Goal: Check status: Check status

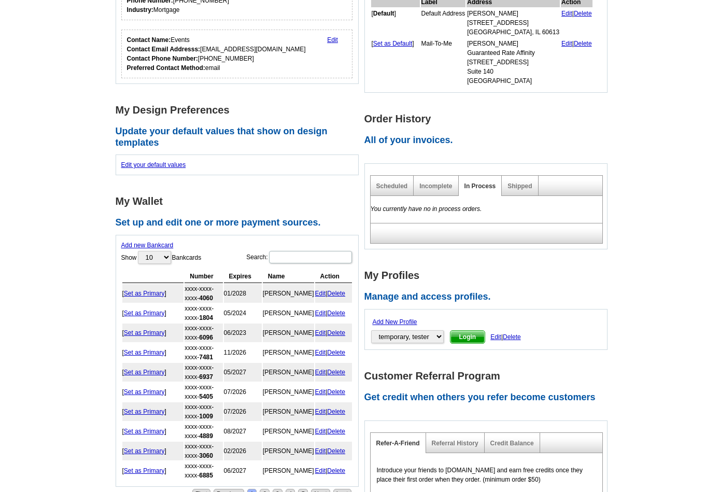
scroll to position [312, 0]
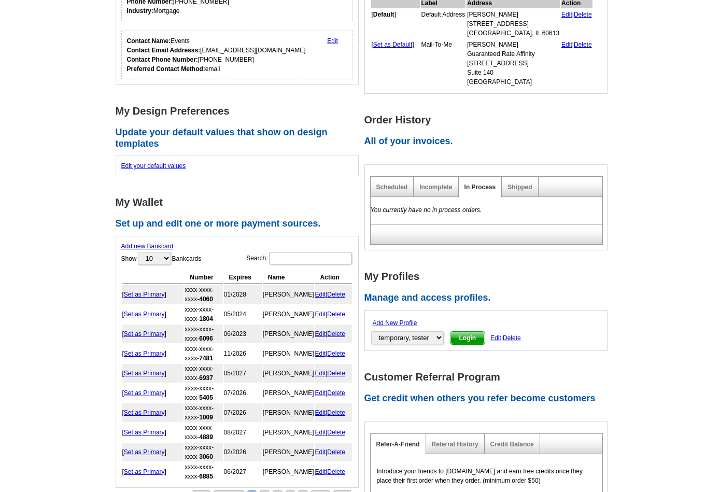
click at [526, 190] on div "Shipped" at bounding box center [520, 187] width 36 height 20
click at [519, 185] on link "Shipped" at bounding box center [520, 187] width 24 height 7
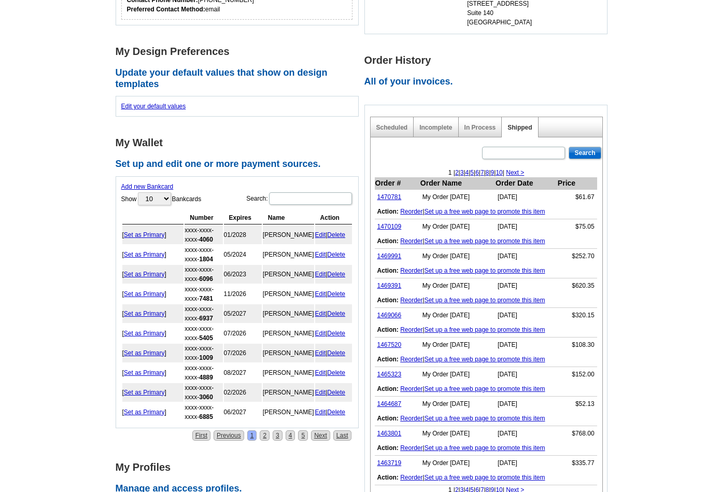
scroll to position [373, 0]
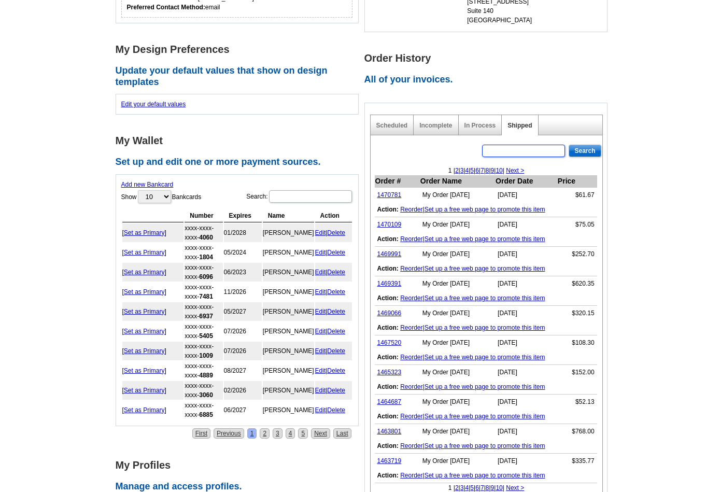
click at [531, 149] on input "text" at bounding box center [523, 151] width 83 height 12
type input "[PERSON_NAME]"
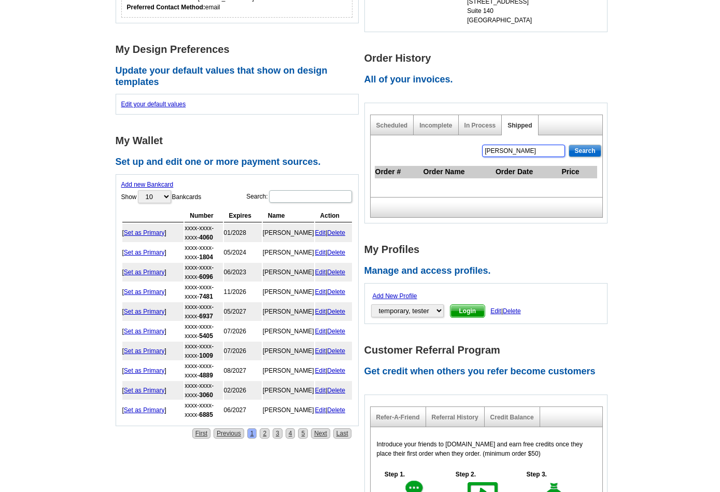
click at [523, 150] on input "[PERSON_NAME]" at bounding box center [523, 151] width 83 height 12
paste input "1458560"
type input "1458560"
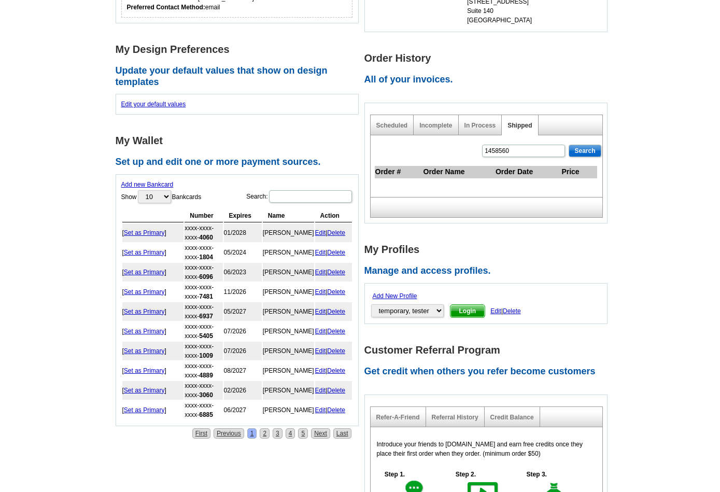
click at [580, 151] on input "Search" at bounding box center [585, 151] width 32 height 12
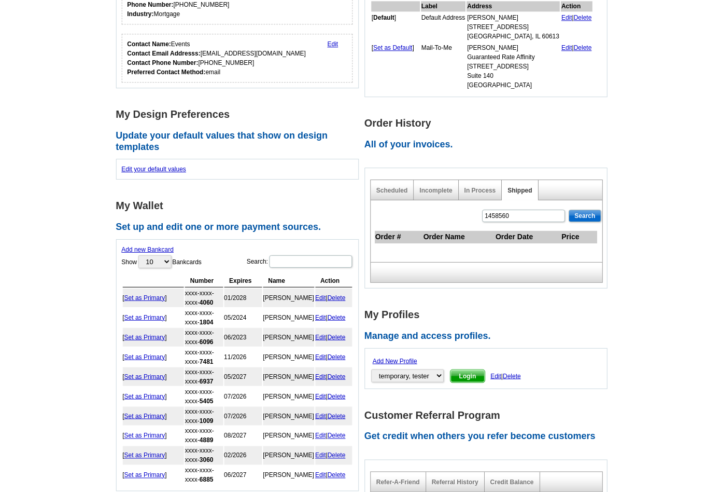
scroll to position [322, 0]
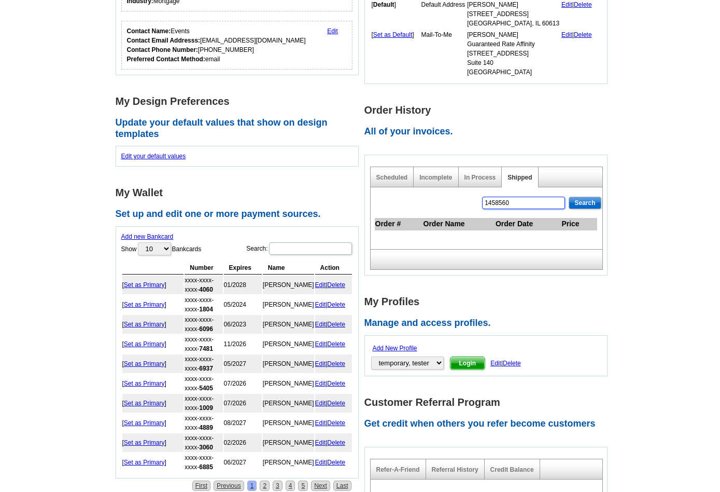
click at [520, 198] on input "1458560" at bounding box center [523, 203] width 83 height 12
click at [582, 201] on input "Search" at bounding box center [585, 203] width 32 height 12
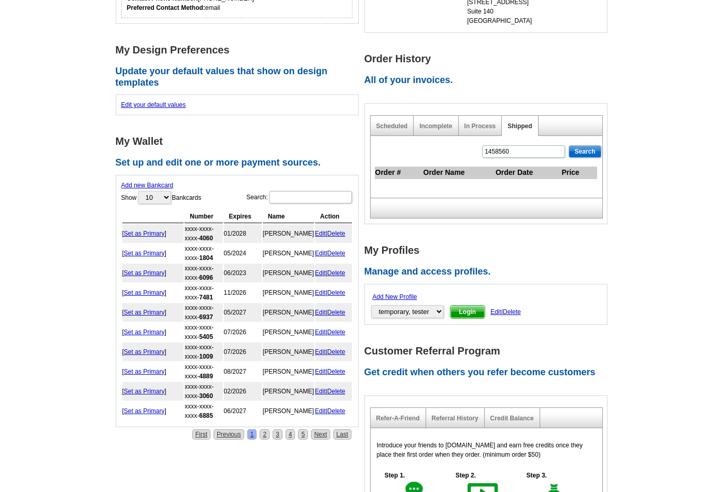
click at [509, 175] on th "Order Date" at bounding box center [528, 172] width 66 height 12
click at [508, 149] on input "1458560" at bounding box center [523, 151] width 83 height 12
paste input "[DATE]"
type input "[DATE]"
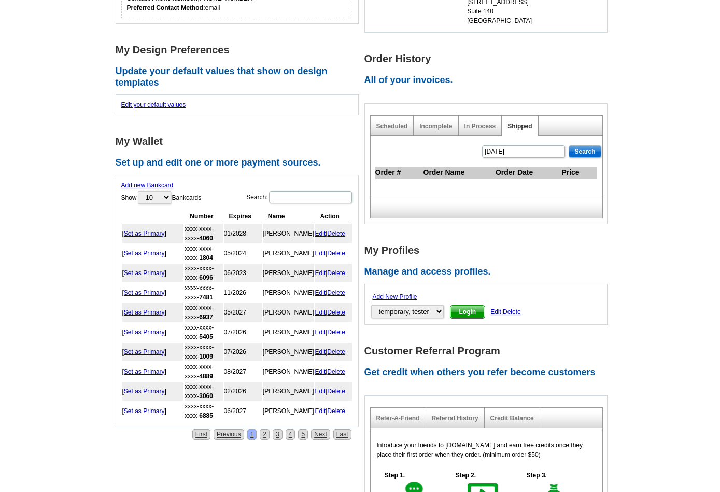
click at [583, 155] on input "Search" at bounding box center [585, 151] width 32 height 12
click at [521, 155] on input "[DATE]" at bounding box center [523, 151] width 83 height 12
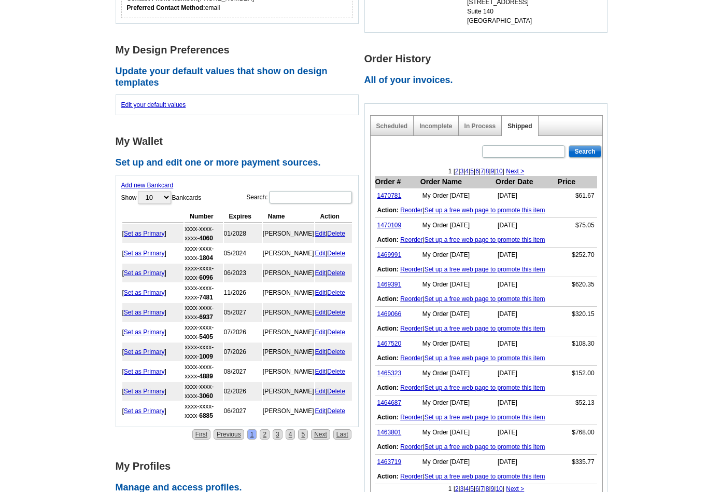
click at [460, 172] on link "3" at bounding box center [462, 170] width 4 height 7
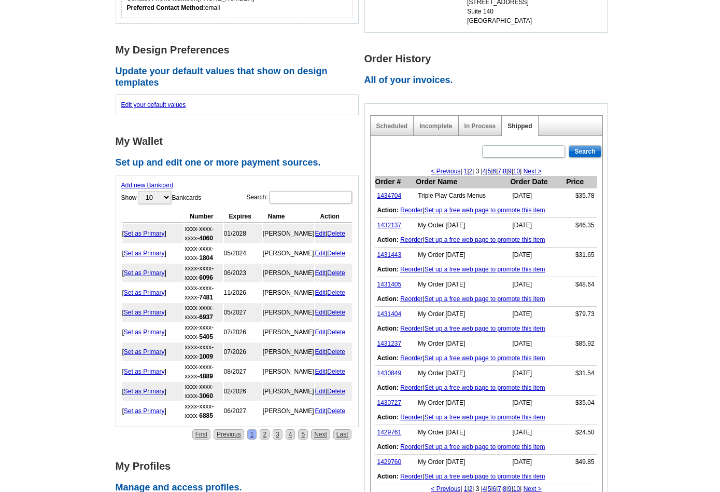
click at [464, 170] on link "1" at bounding box center [466, 170] width 4 height 7
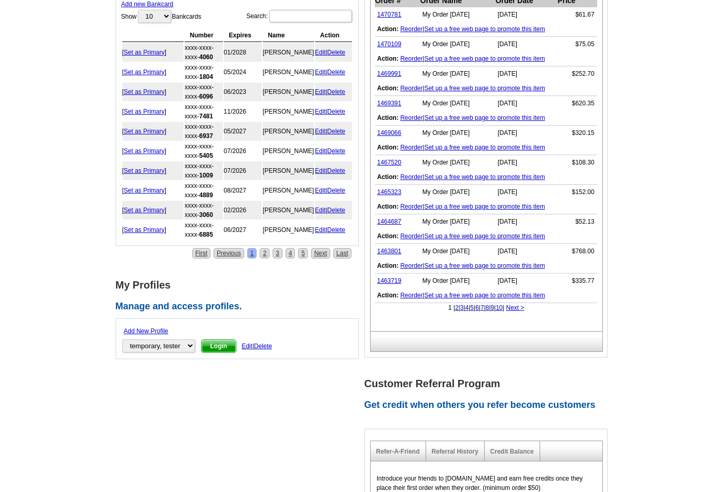
scroll to position [555, 0]
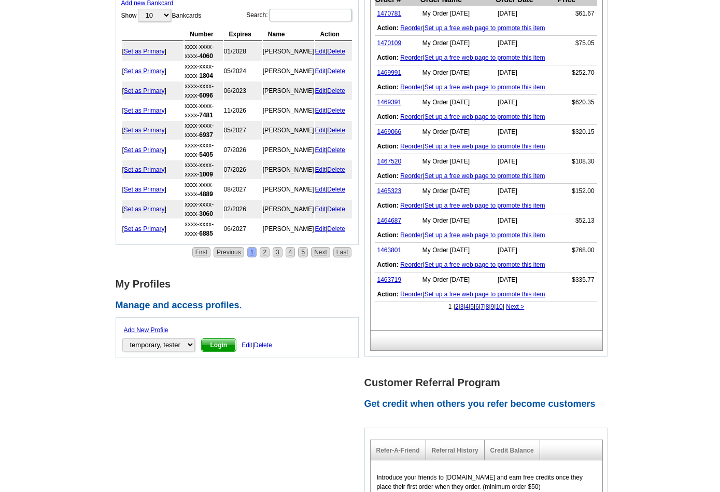
click at [455, 306] on link "2" at bounding box center [457, 306] width 4 height 7
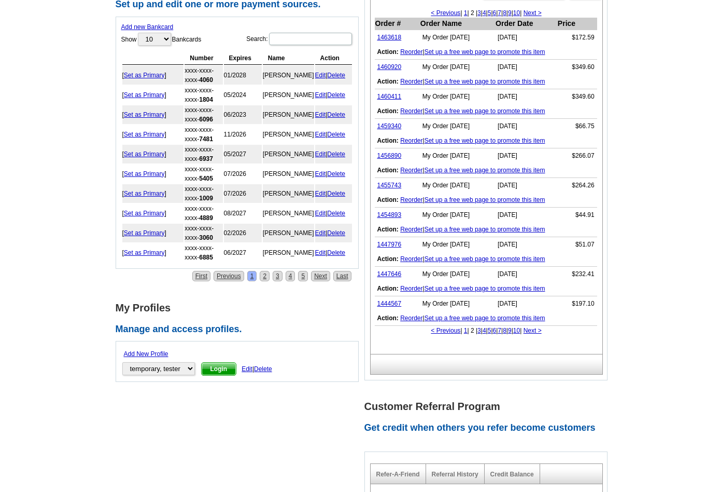
scroll to position [542, 0]
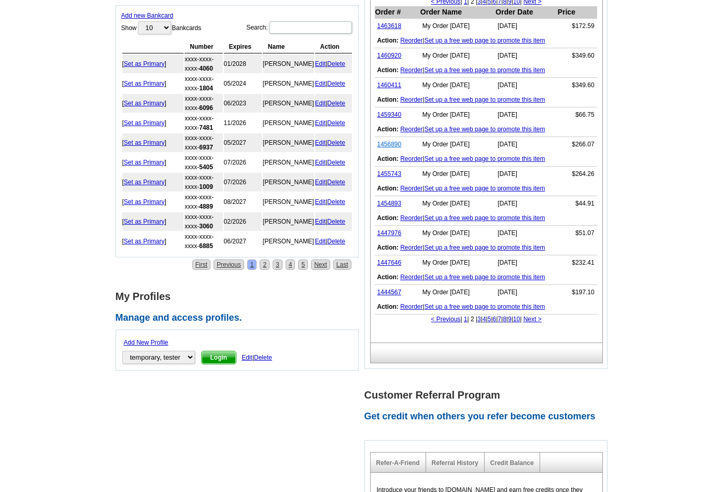
click at [386, 146] on link "1456890" at bounding box center [390, 144] width 24 height 7
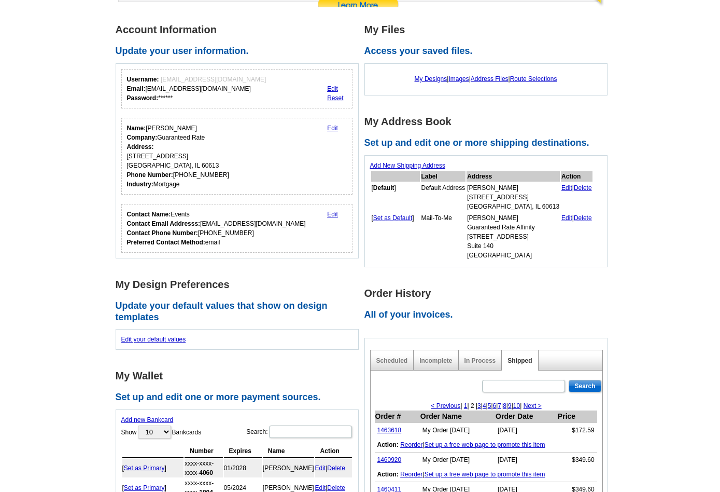
scroll to position [136, 0]
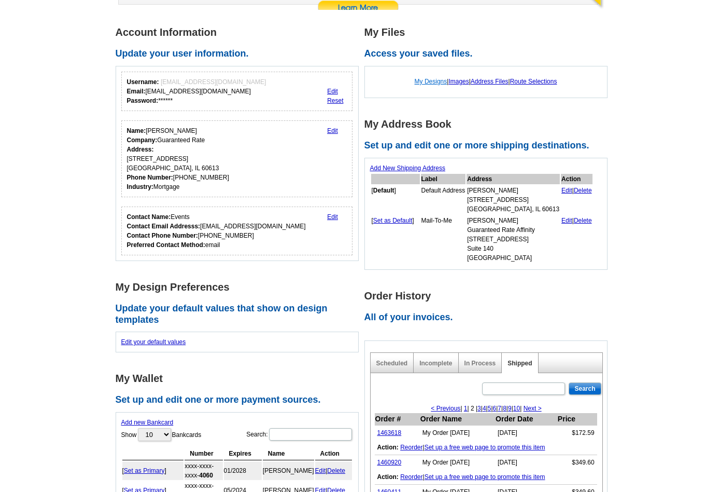
click at [423, 81] on link "My Designs" at bounding box center [431, 81] width 33 height 7
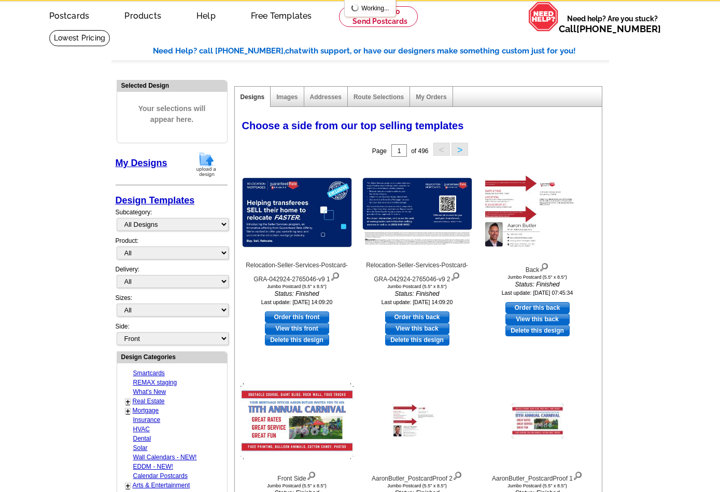
scroll to position [75, 0]
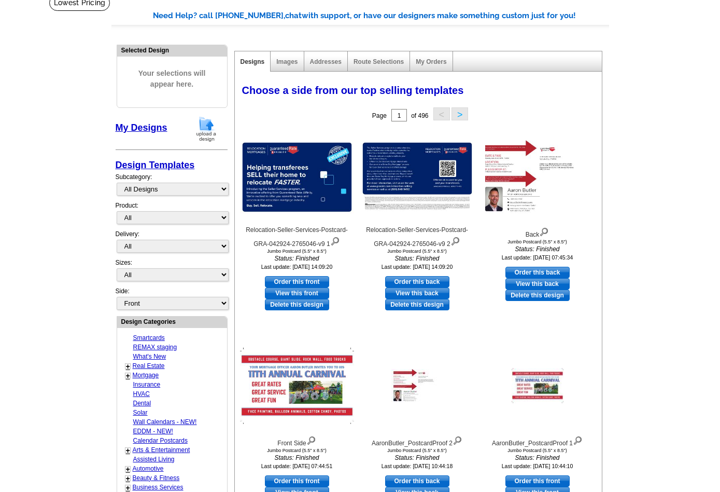
click at [438, 65] on div "My Orders" at bounding box center [431, 61] width 43 height 20
click at [424, 61] on link "My Orders" at bounding box center [431, 61] width 31 height 7
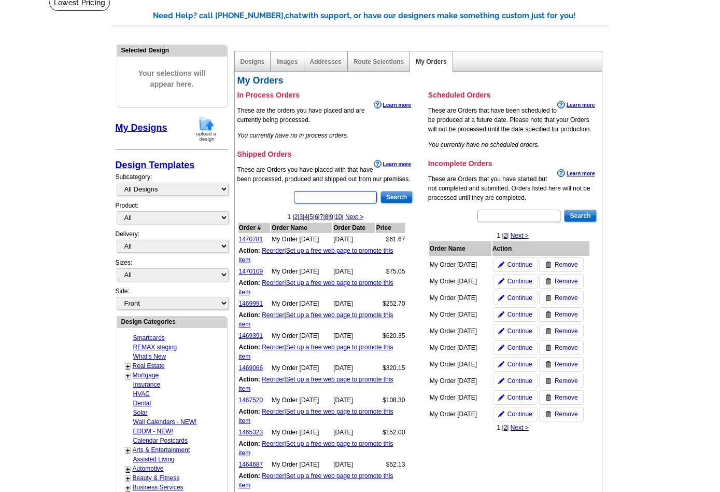
click at [345, 196] on input "text" at bounding box center [335, 197] width 83 height 12
paste input "1458560"
type input "1458560"
click at [394, 204] on div "1458560 Search 1 | 2 | 3 | 4 | 5 | 6 | 7 | 8 | 9 | 10 |" at bounding box center [325, 387] width 177 height 394
click at [394, 199] on input "Search" at bounding box center [397, 197] width 32 height 12
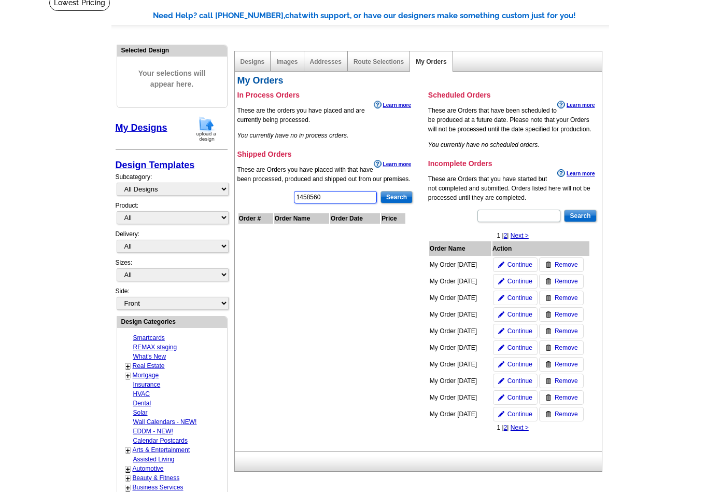
click at [322, 197] on input "1458560" at bounding box center [335, 197] width 83 height 12
click at [643, 132] on main "Need Help? call 800-260-5887, chat with support, or have our designers make som…" at bounding box center [360, 386] width 720 height 784
click at [516, 214] on input "text" at bounding box center [519, 215] width 83 height 12
paste input "1458560"
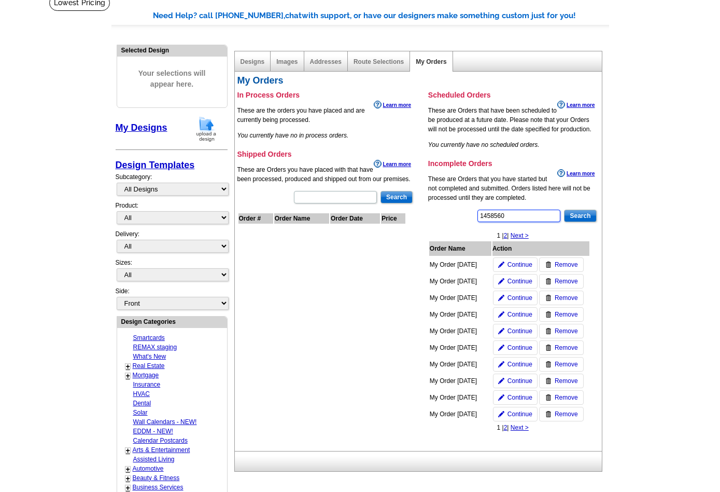
type input "1458560"
click at [574, 219] on input "Search" at bounding box center [580, 215] width 32 height 12
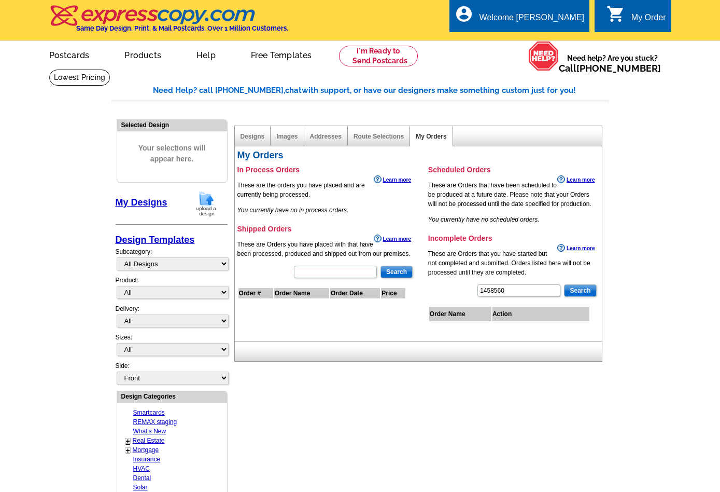
scroll to position [0, 0]
click at [257, 135] on link "Designs" at bounding box center [253, 136] width 24 height 7
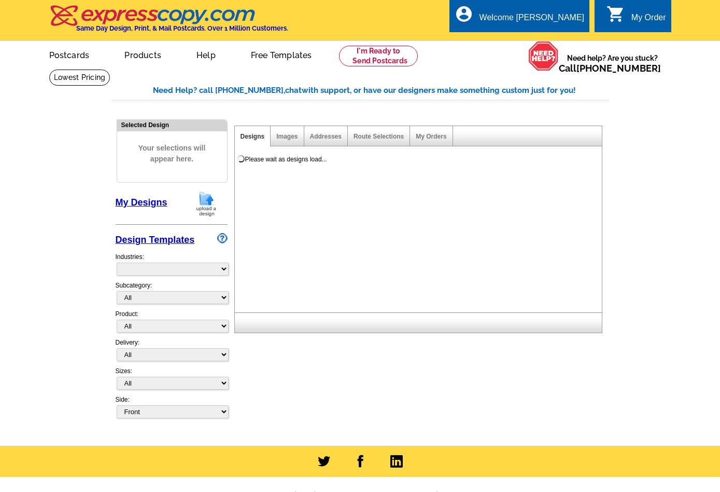
select select "785"
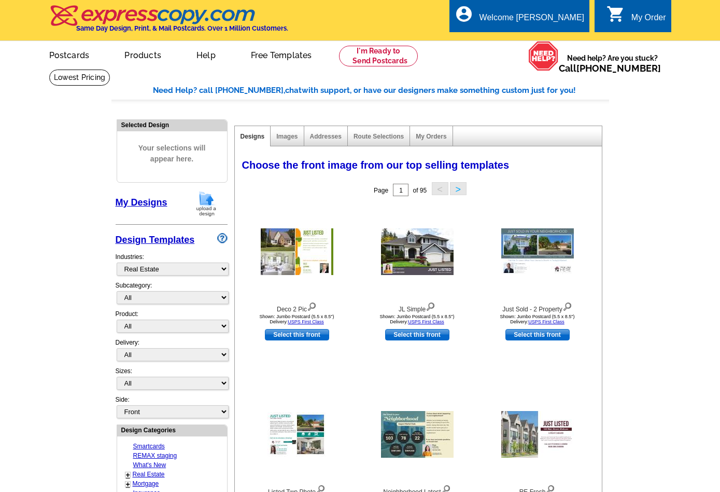
click at [137, 204] on link "My Designs" at bounding box center [142, 202] width 52 height 10
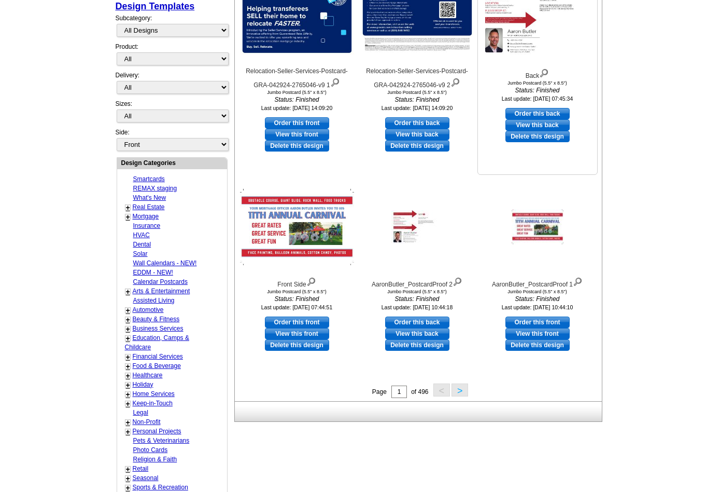
scroll to position [375, 0]
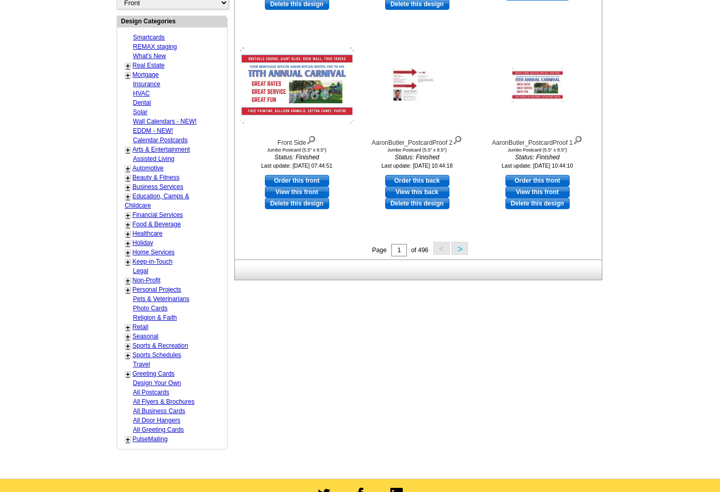
click at [458, 250] on button ">" at bounding box center [460, 248] width 17 height 13
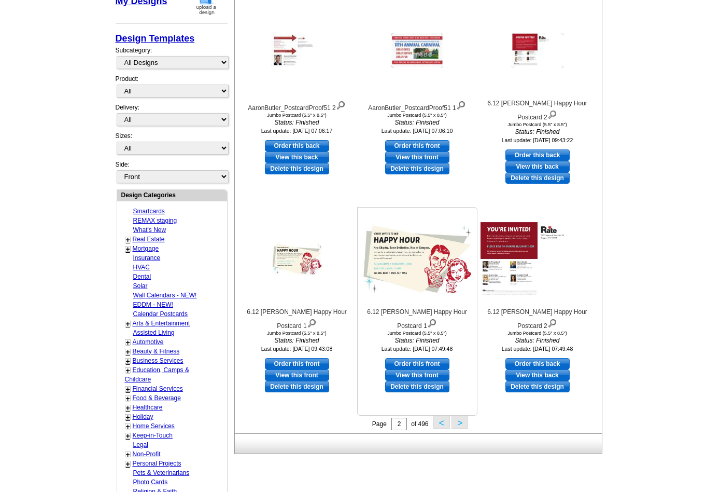
scroll to position [221, 0]
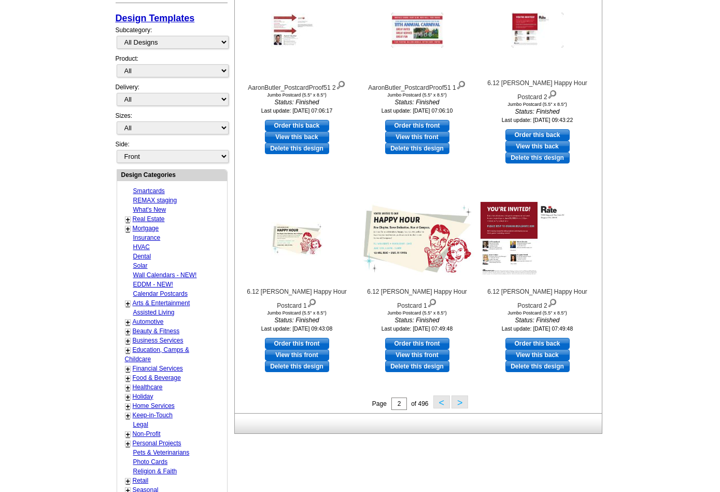
click at [459, 403] on button ">" at bounding box center [460, 401] width 17 height 13
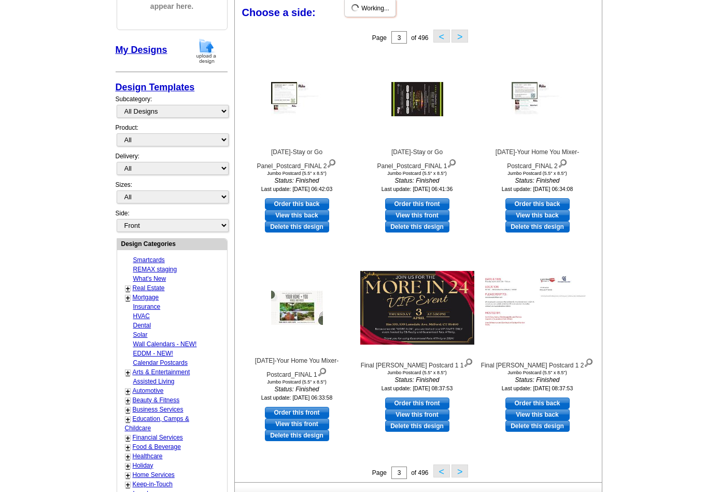
scroll to position [152, 0]
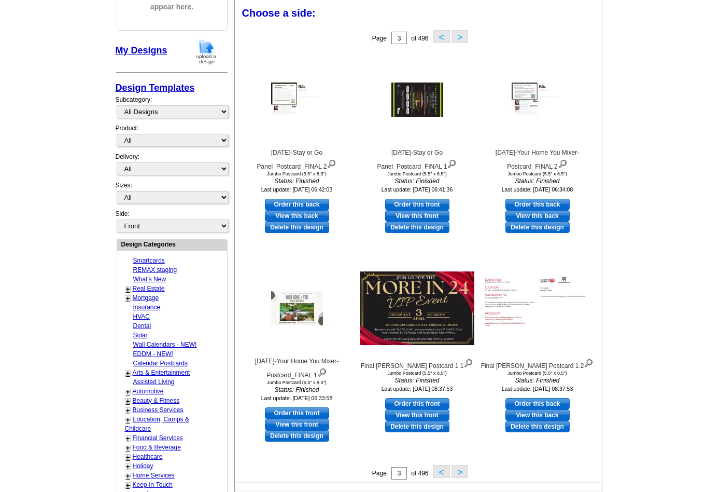
click at [463, 471] on button ">" at bounding box center [460, 471] width 17 height 13
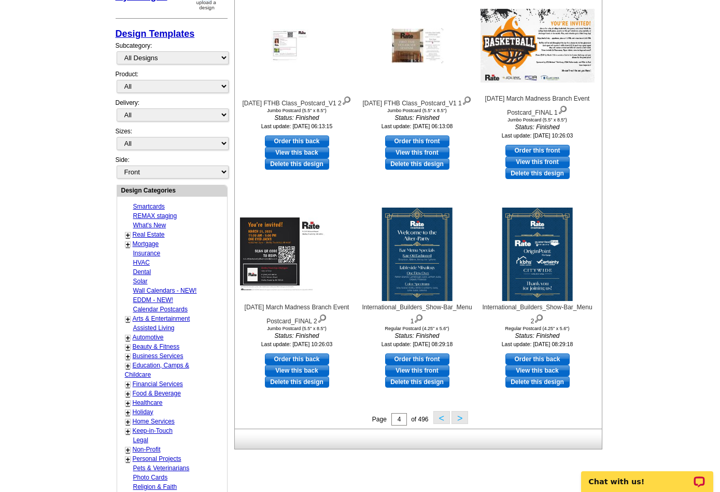
scroll to position [218, 0]
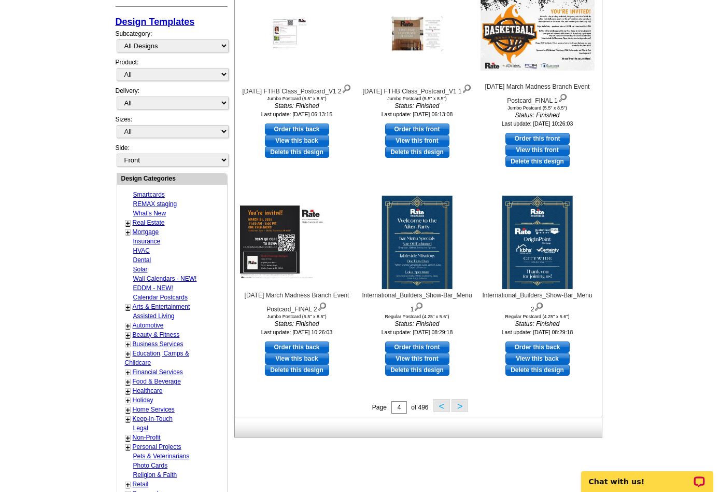
click at [457, 406] on button ">" at bounding box center [460, 405] width 17 height 13
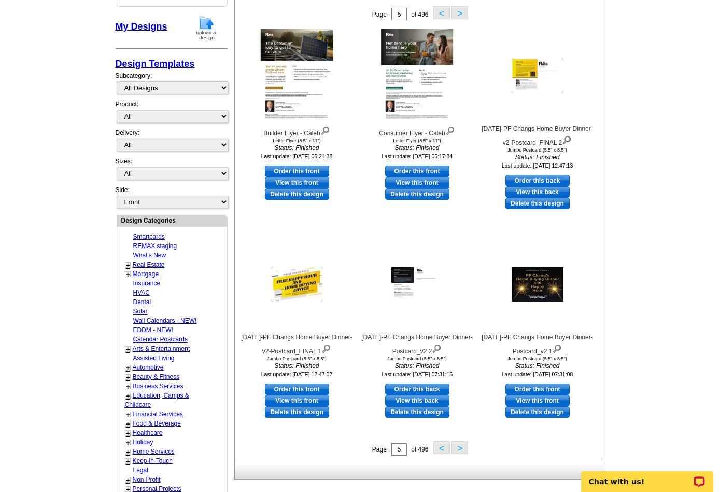
scroll to position [188, 0]
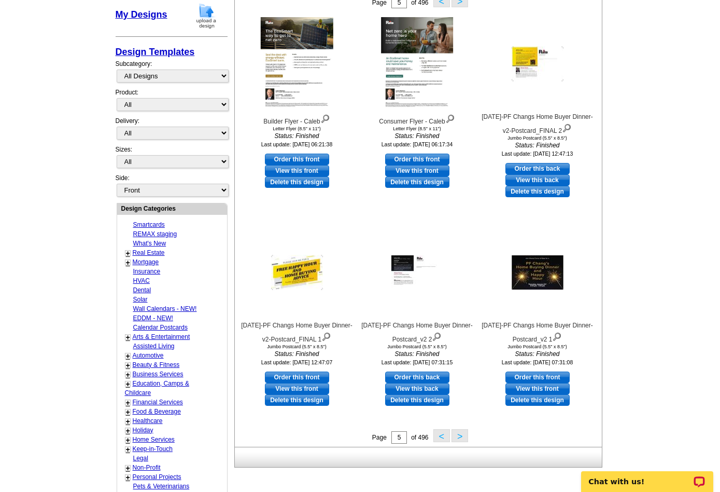
click at [465, 439] on button ">" at bounding box center [460, 435] width 17 height 13
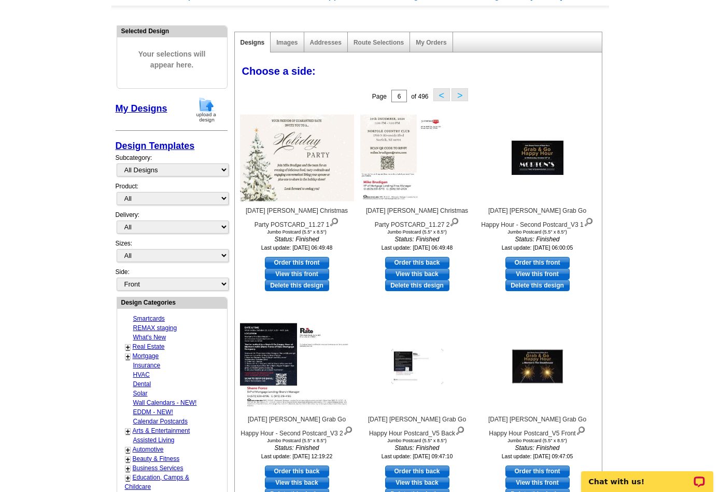
scroll to position [94, 0]
